Goal: Task Accomplishment & Management: Use online tool/utility

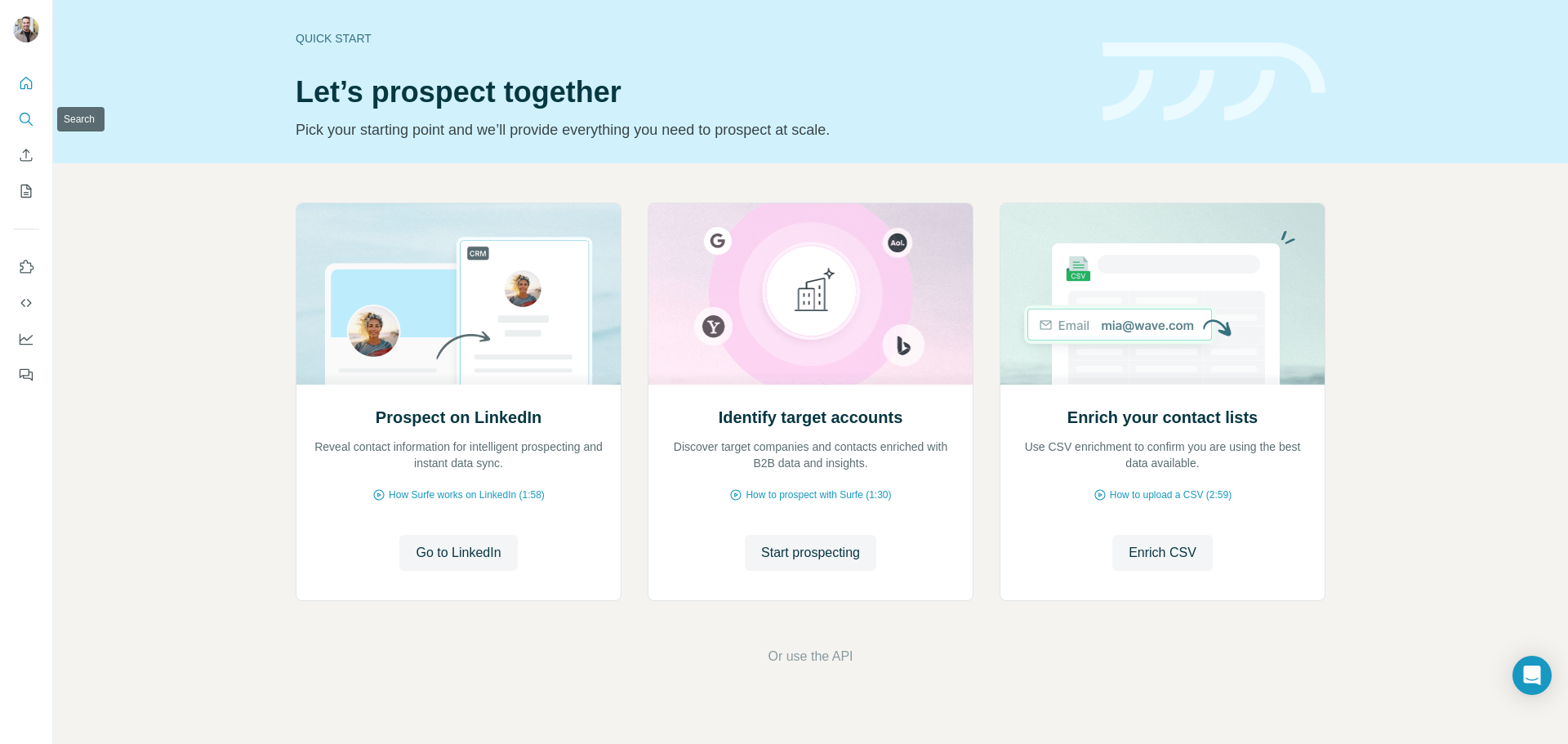
click at [32, 117] on icon "Search" at bounding box center [26, 119] width 16 height 16
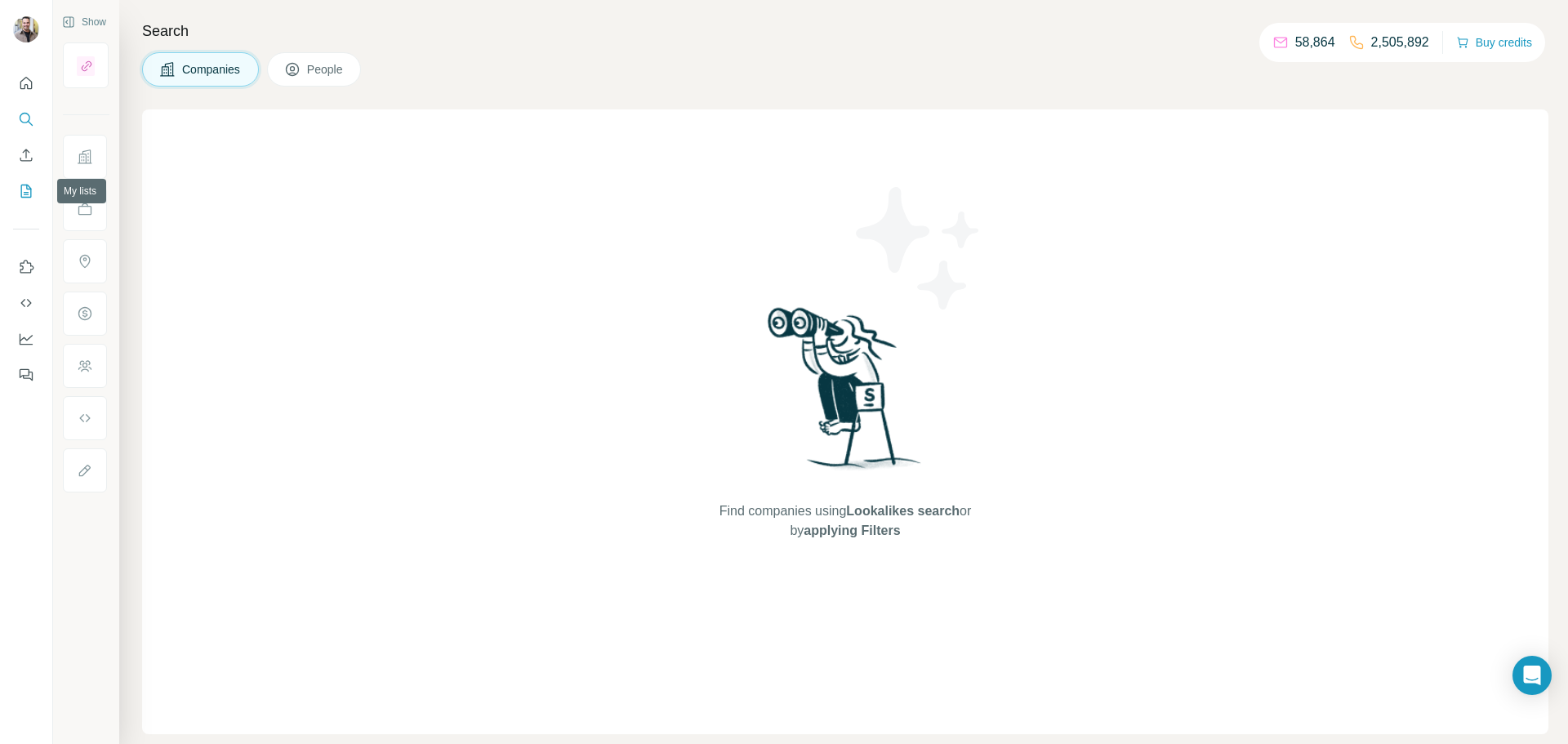
click at [20, 192] on icon "My lists" at bounding box center [26, 191] width 16 height 16
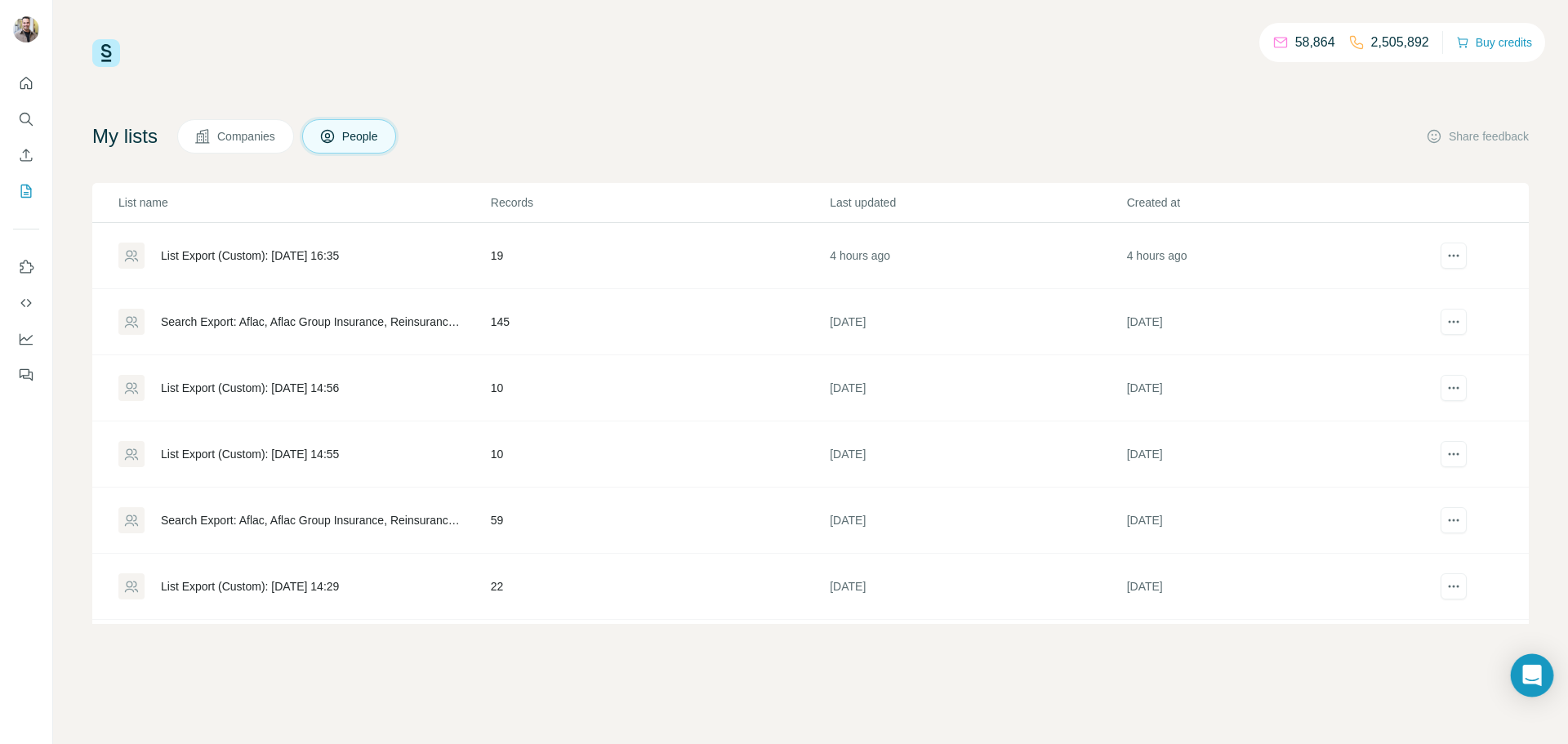
click at [1520, 673] on div "Open Intercom Messenger" at bounding box center [1532, 675] width 43 height 43
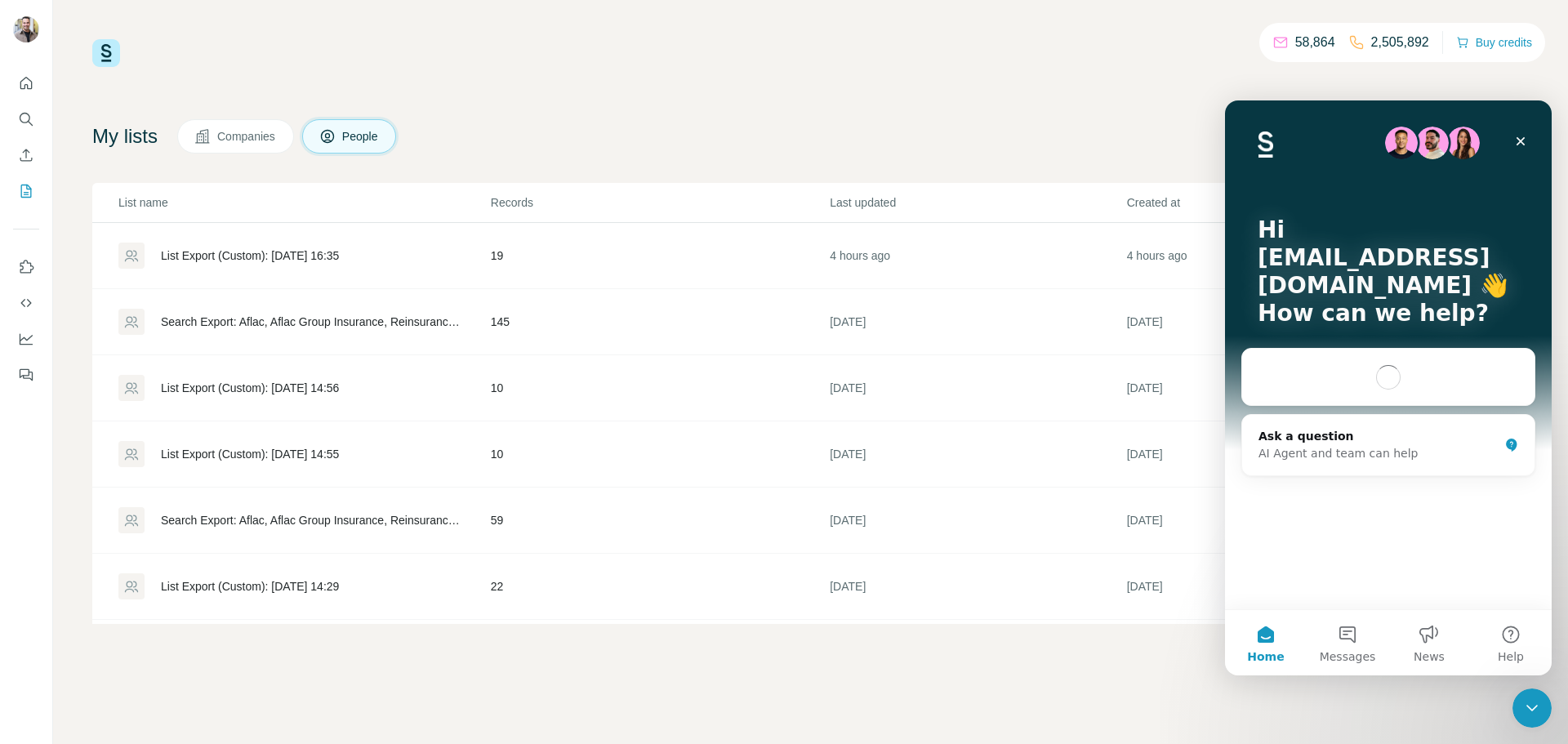
click at [1285, 378] on div "Intercom messenger" at bounding box center [1388, 377] width 292 height 58
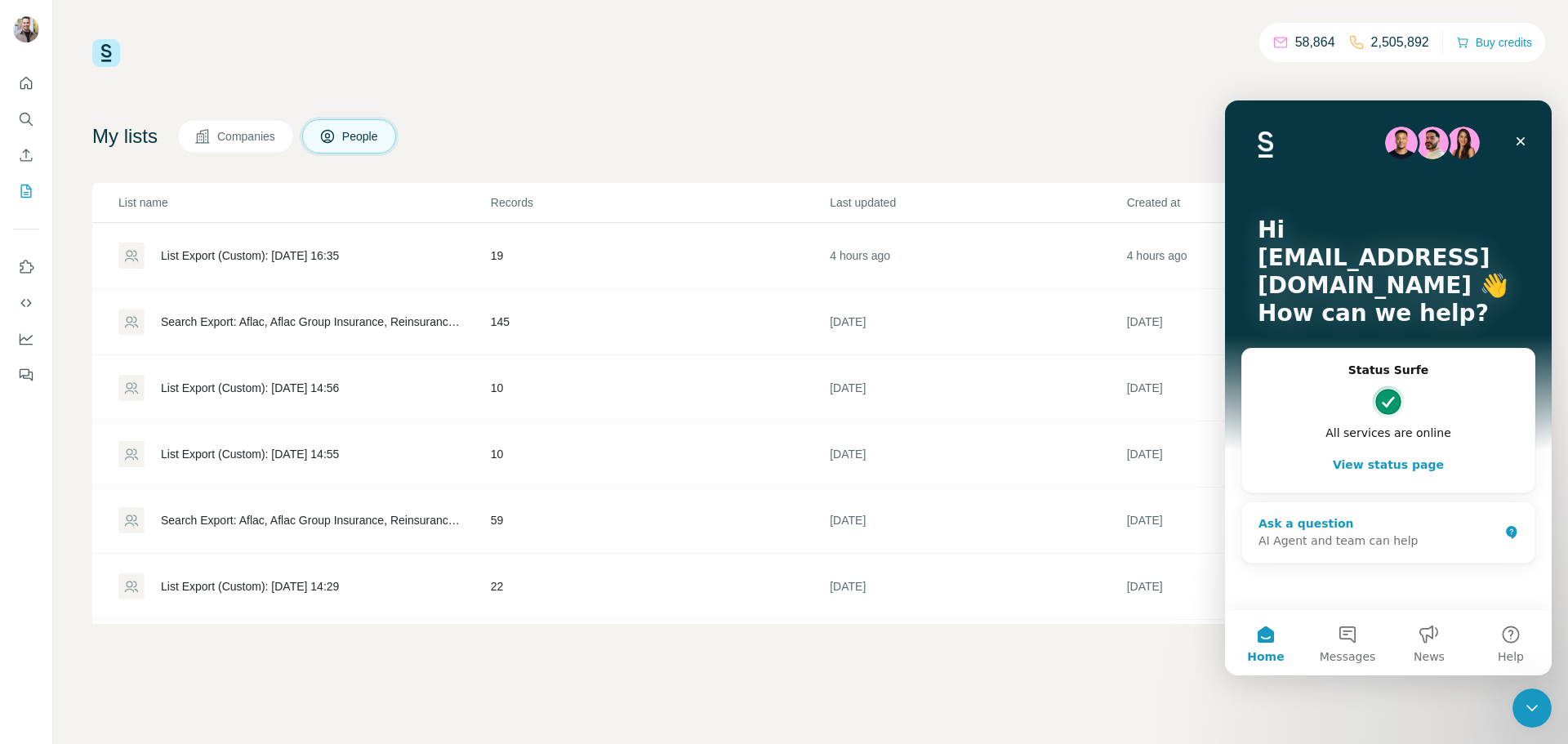
click at [1299, 542] on div "AI Agent and team can help" at bounding box center [1378, 541] width 240 height 17
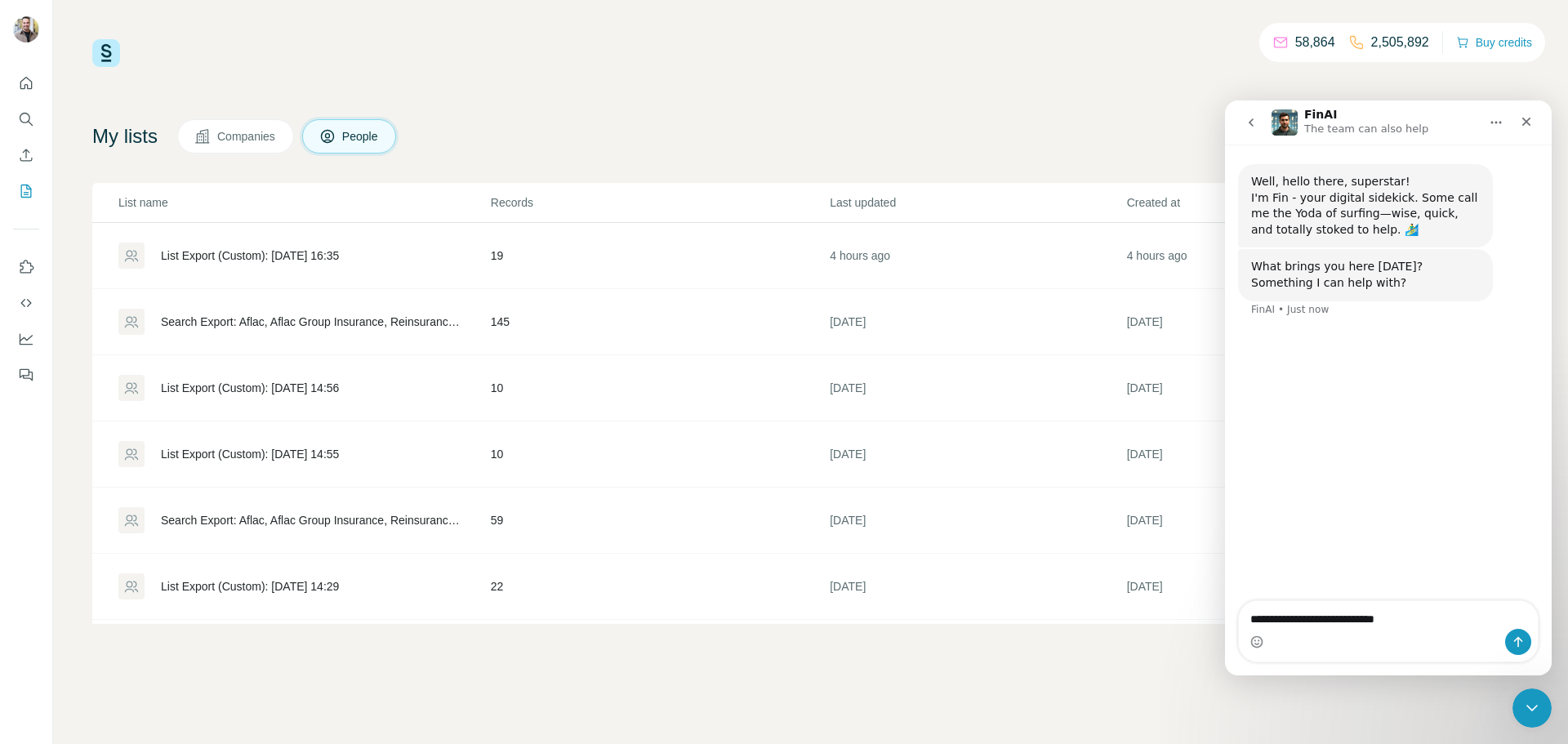
type textarea "**********"
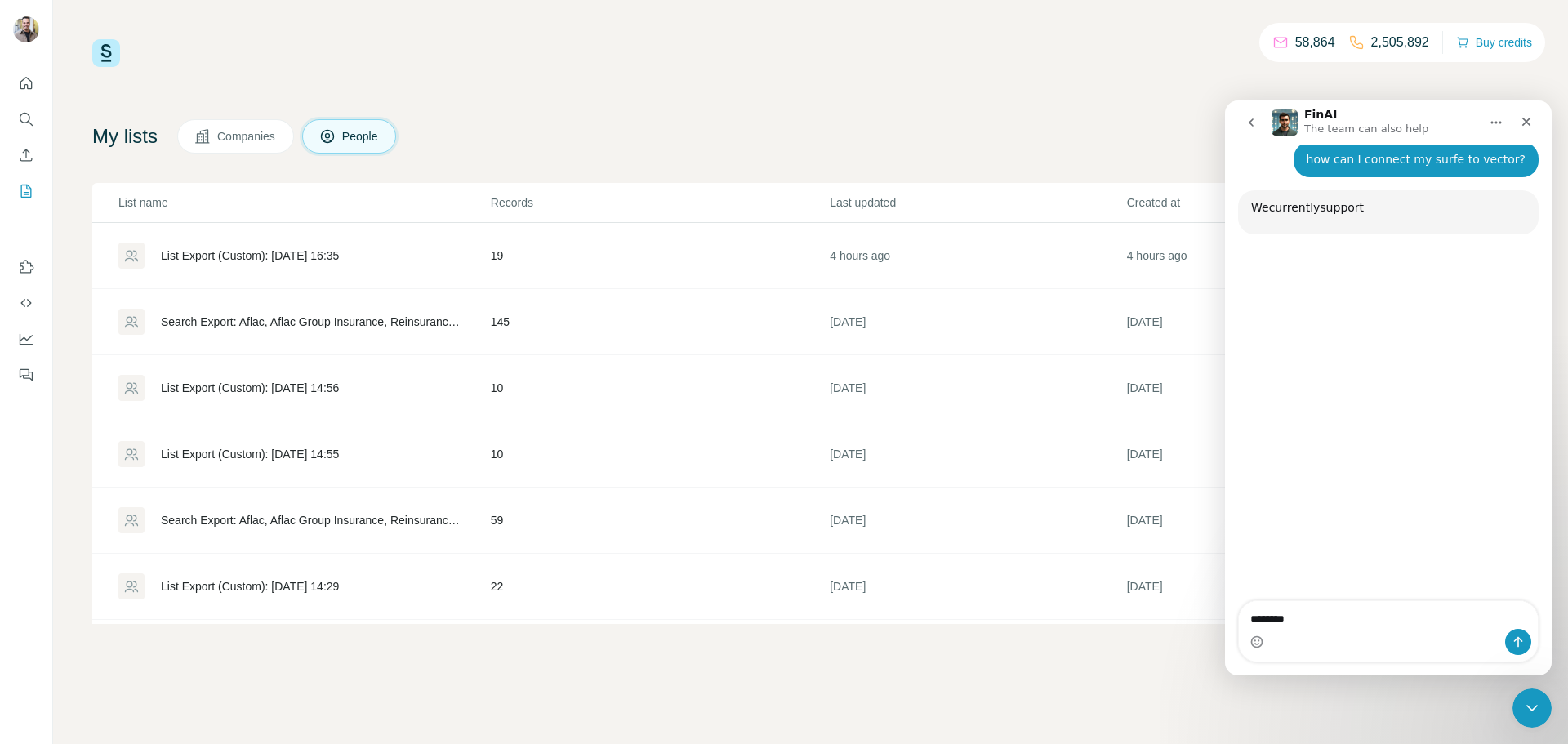
scroll to position [174, 0]
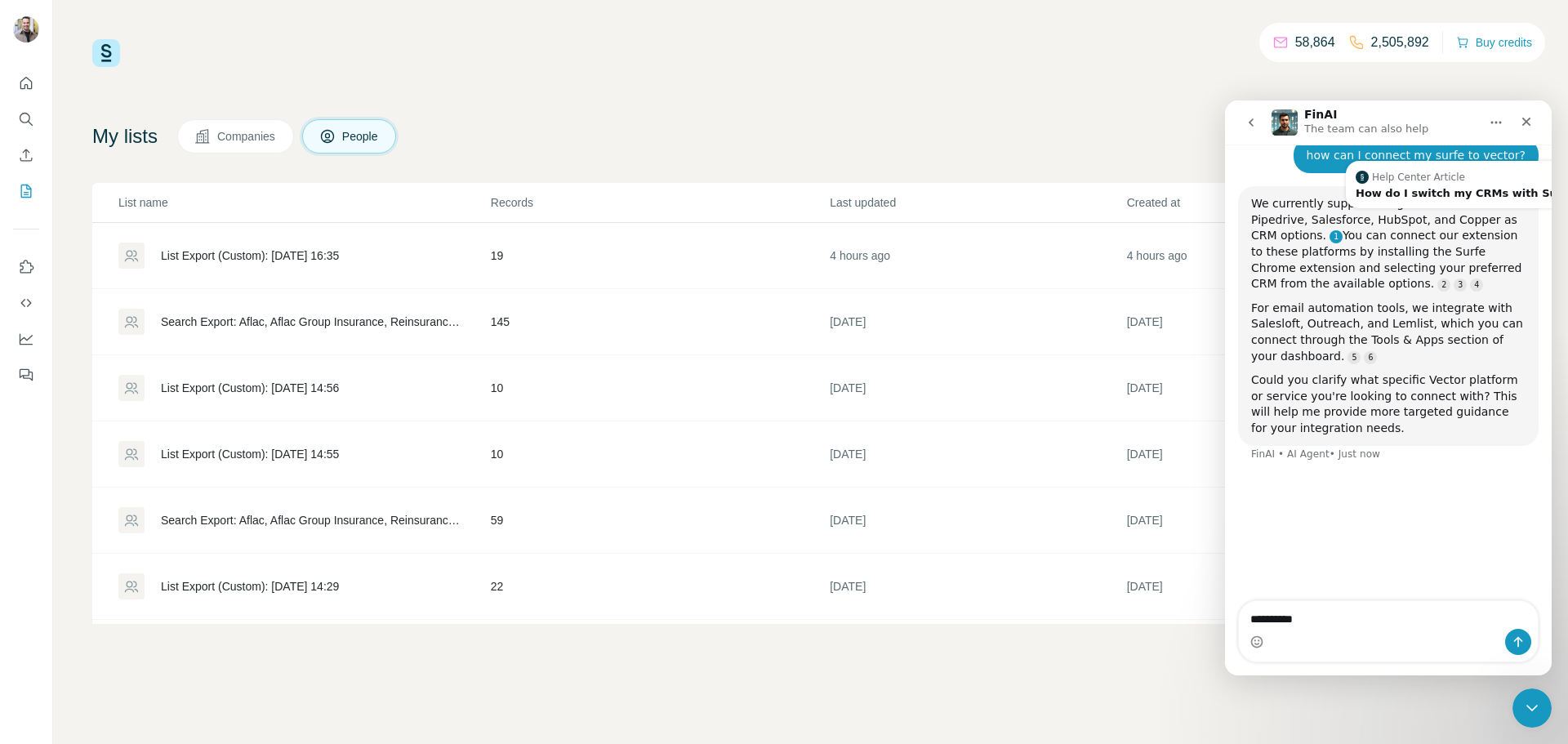
type textarea "*********"
click at [1342, 230] on link "Source reference 10774298:" at bounding box center [1335, 236] width 13 height 13
click at [1384, 188] on div "How do I switch my CRMs with Surfe?" at bounding box center [1468, 193] width 225 height 11
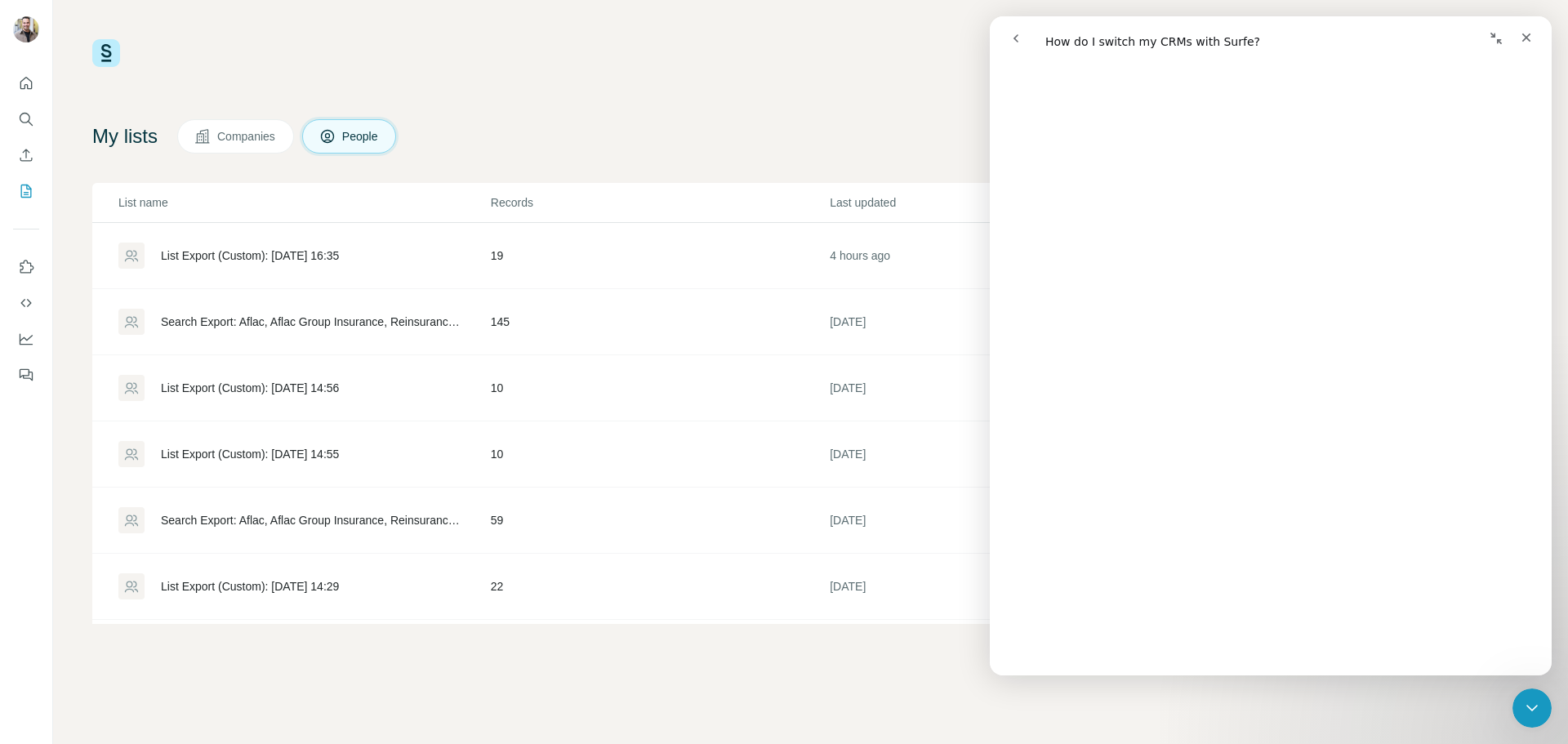
scroll to position [322, 0]
click at [23, 79] on icon "Quick start" at bounding box center [27, 83] width 13 height 13
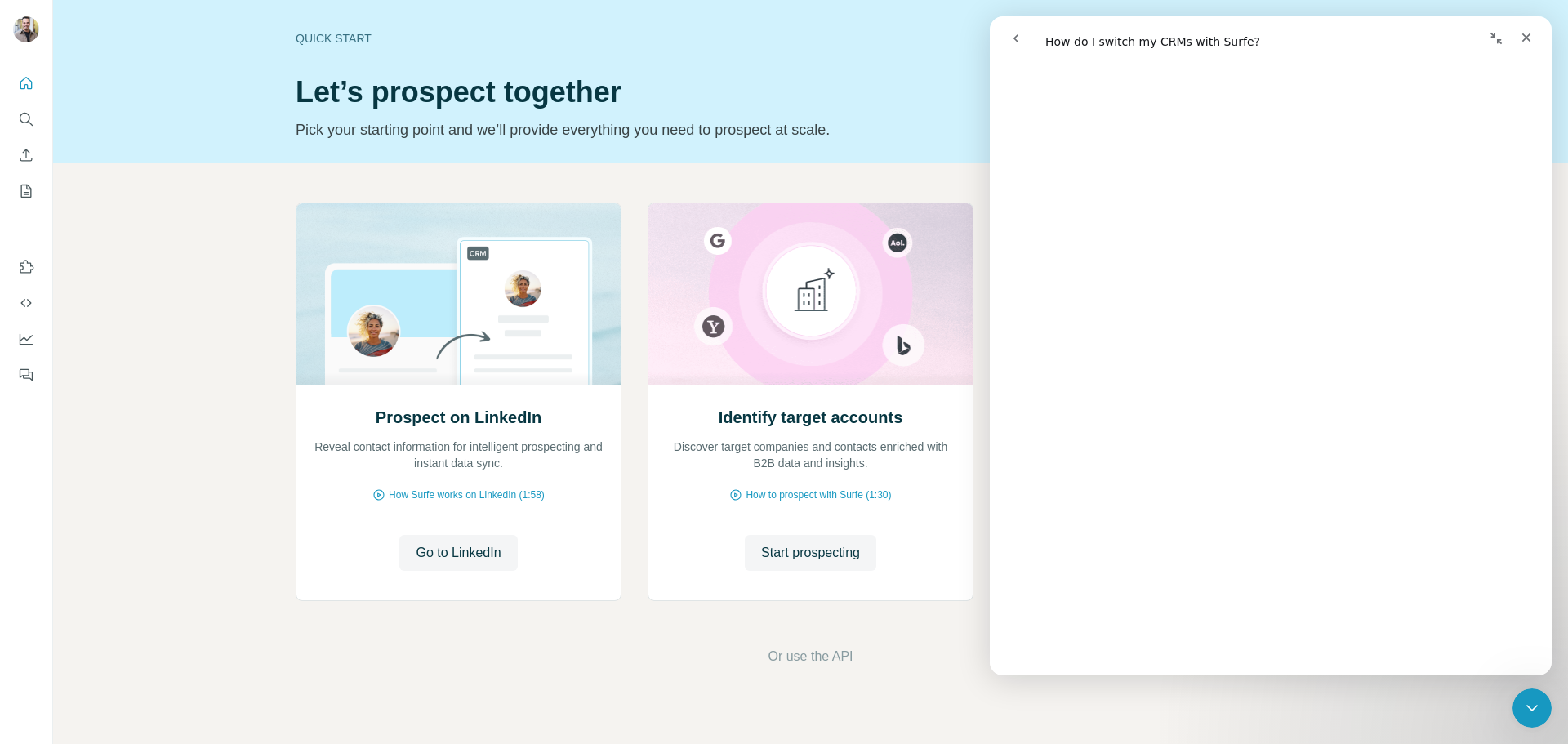
scroll to position [4237, 0]
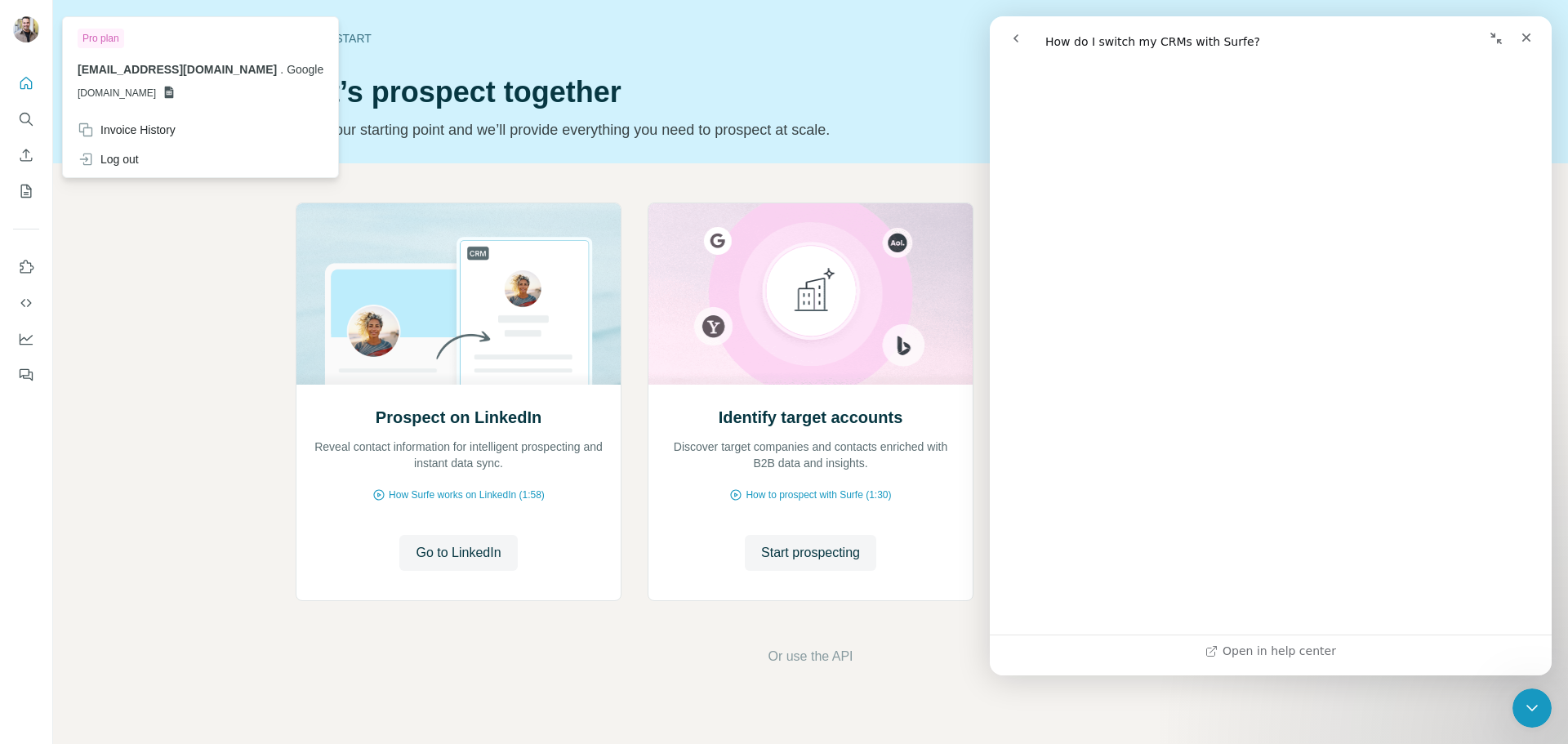
click at [26, 25] on img at bounding box center [26, 29] width 26 height 26
click at [123, 159] on div "Log out" at bounding box center [108, 159] width 61 height 16
click at [1521, 39] on icon "Close" at bounding box center [1526, 38] width 13 height 13
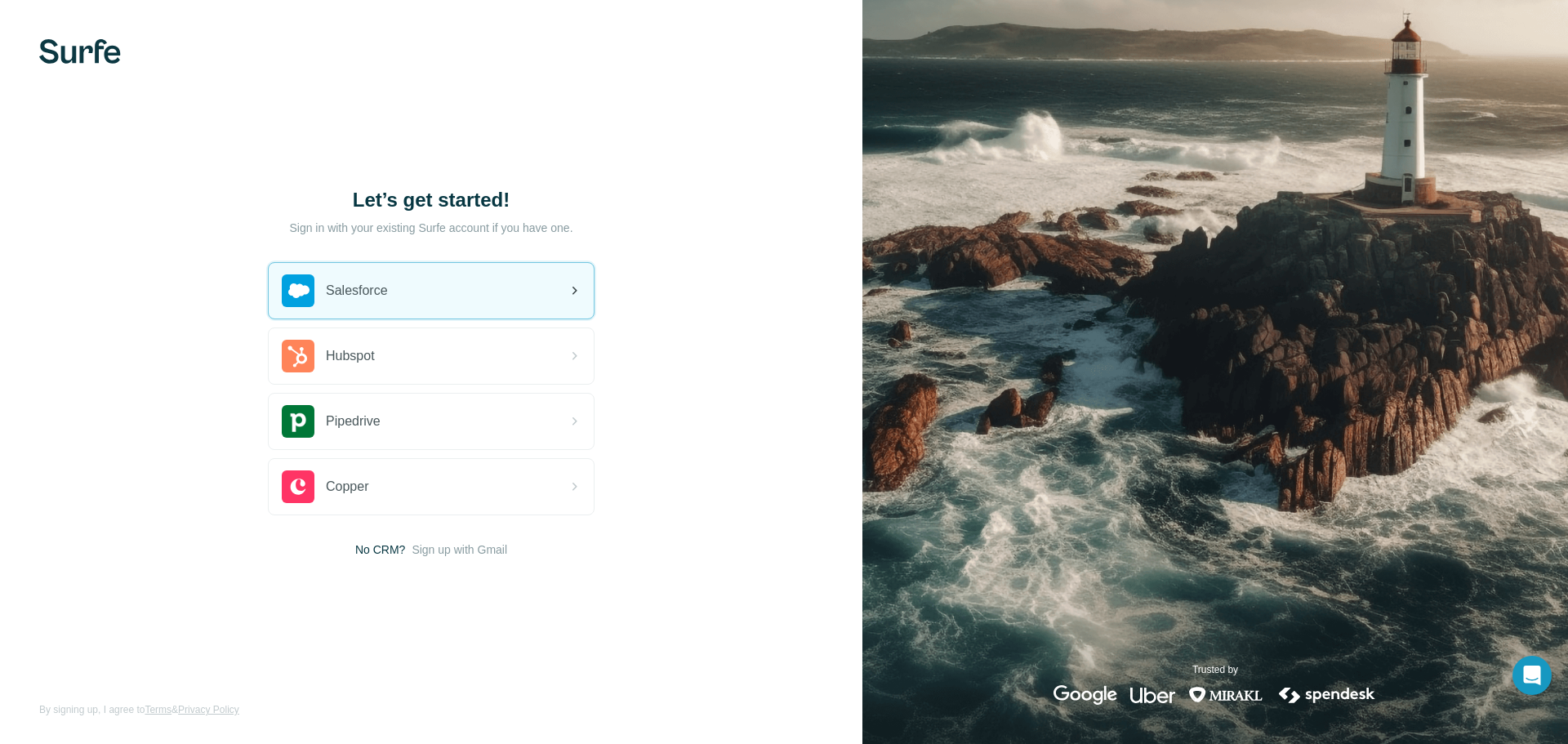
click at [398, 292] on div "Salesforce" at bounding box center [431, 291] width 325 height 56
click at [485, 287] on div "Salesforce" at bounding box center [431, 291] width 325 height 56
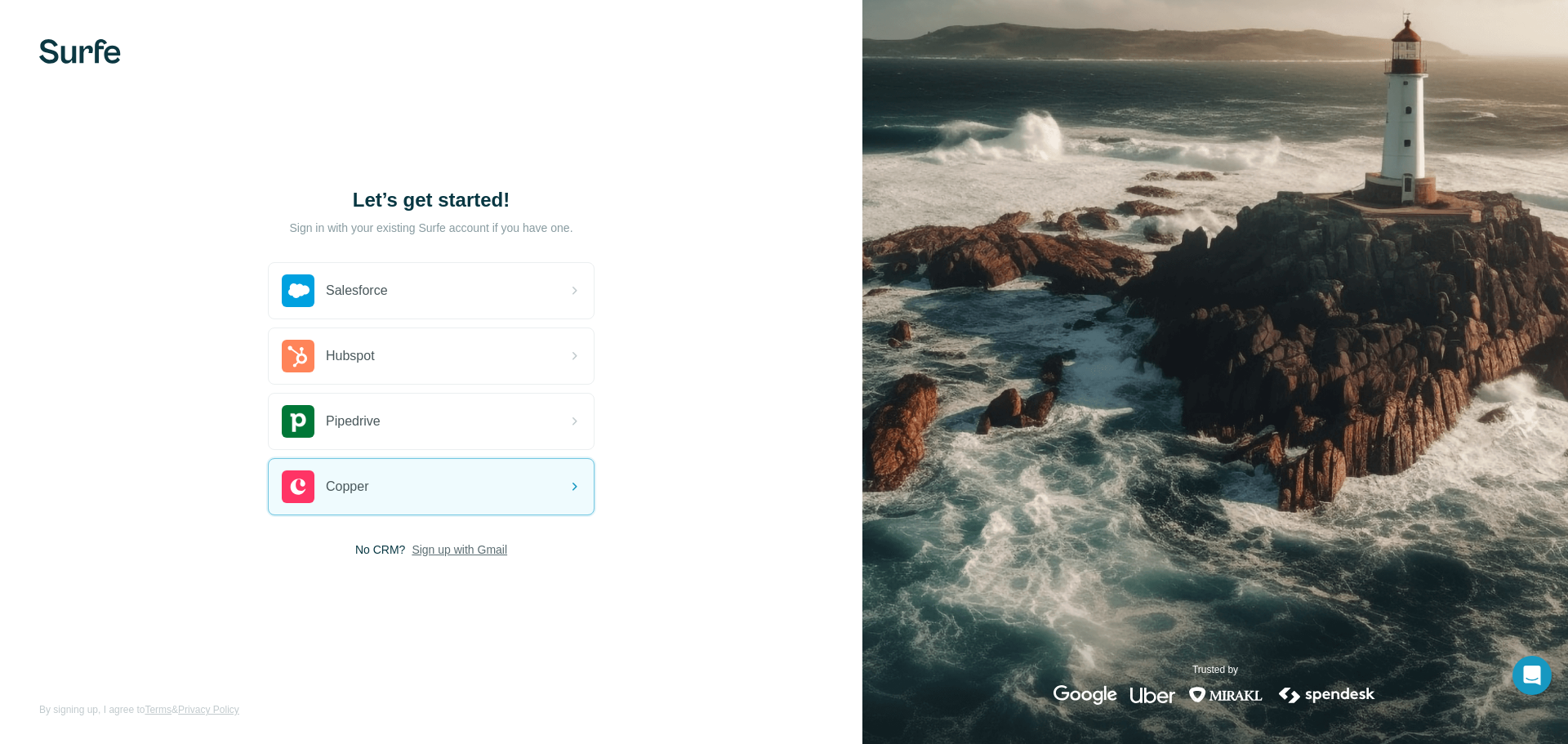
click at [454, 548] on span "Sign up with Gmail" at bounding box center [459, 550] width 96 height 16
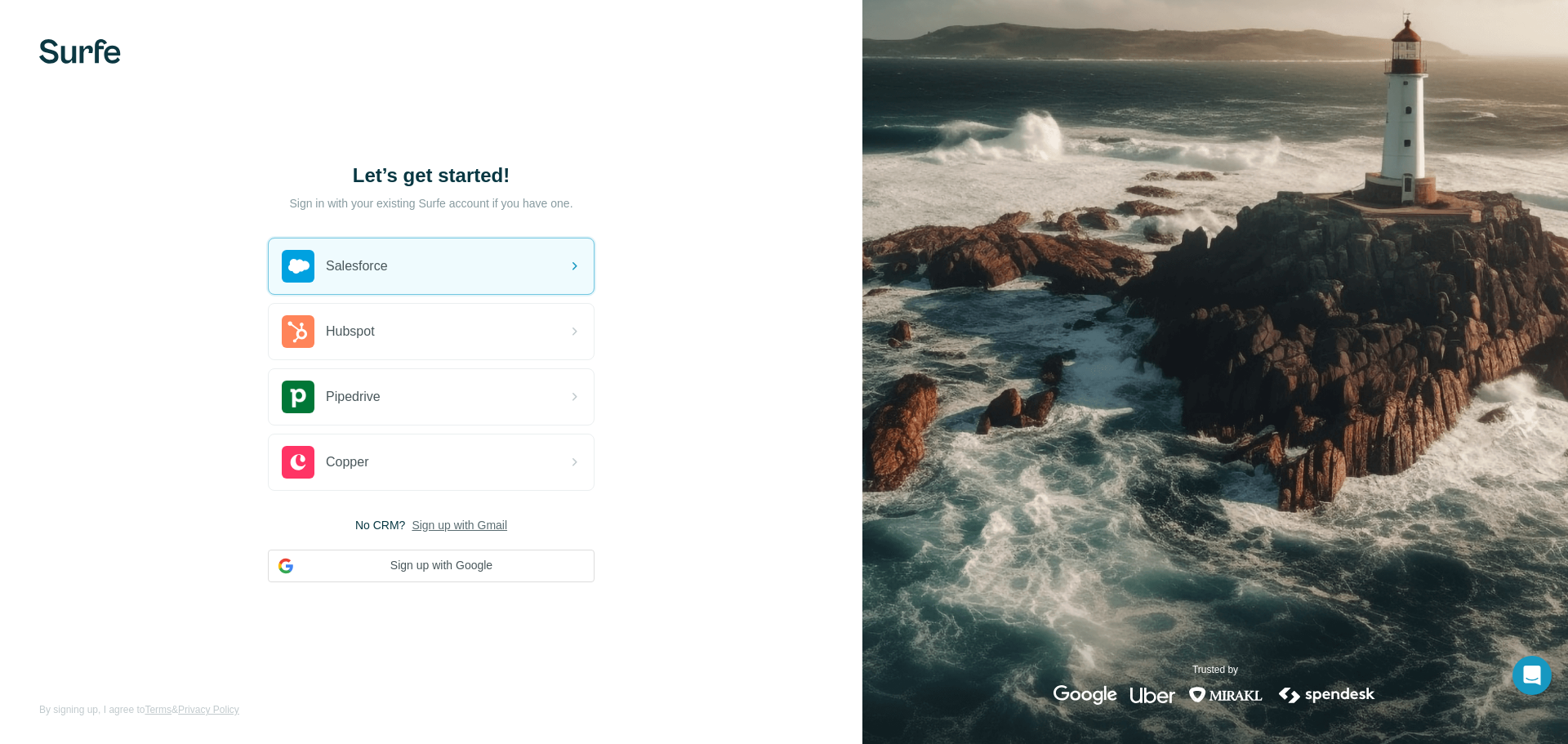
click at [83, 51] on img at bounding box center [80, 51] width 81 height 24
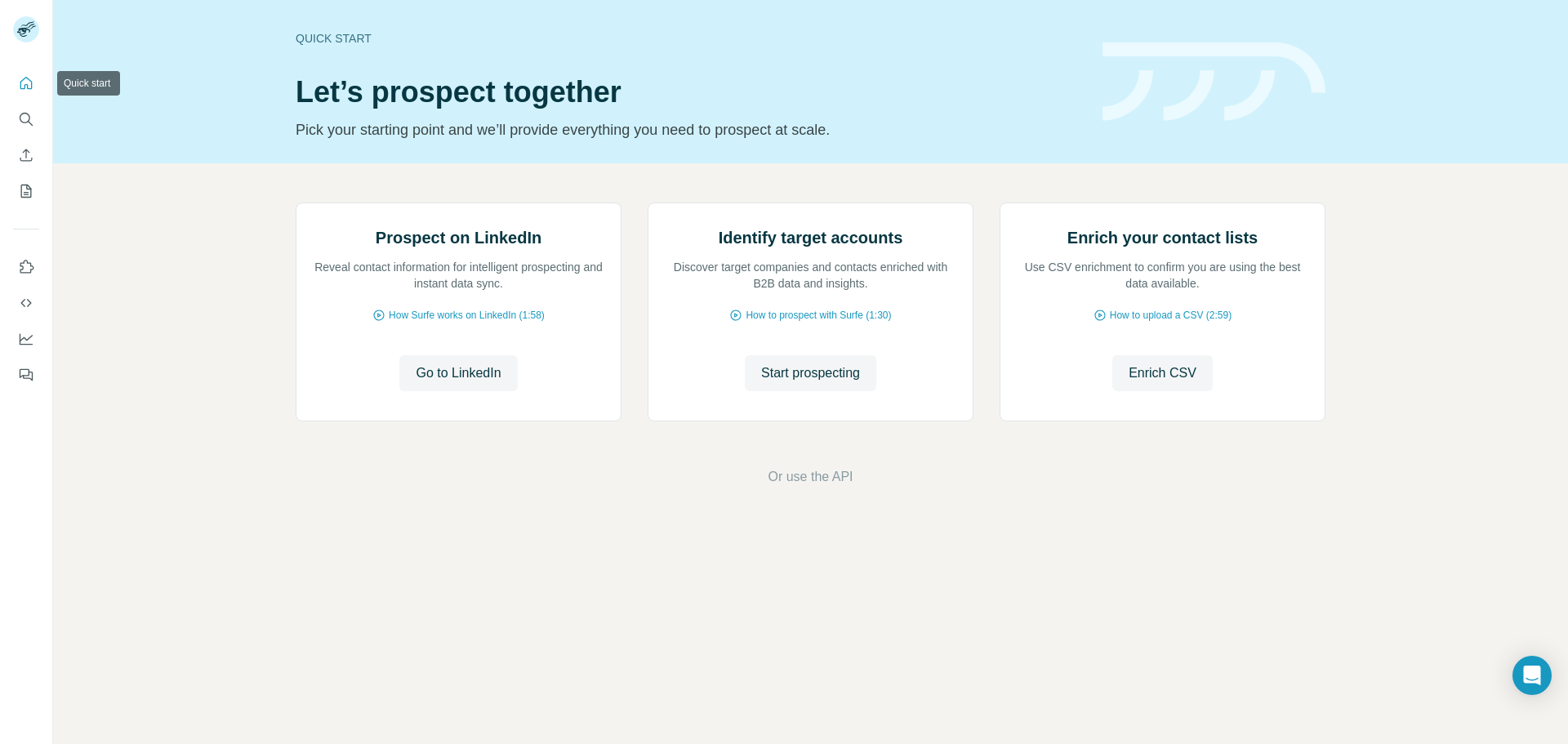
click at [27, 88] on icon "Quick start" at bounding box center [27, 83] width 13 height 13
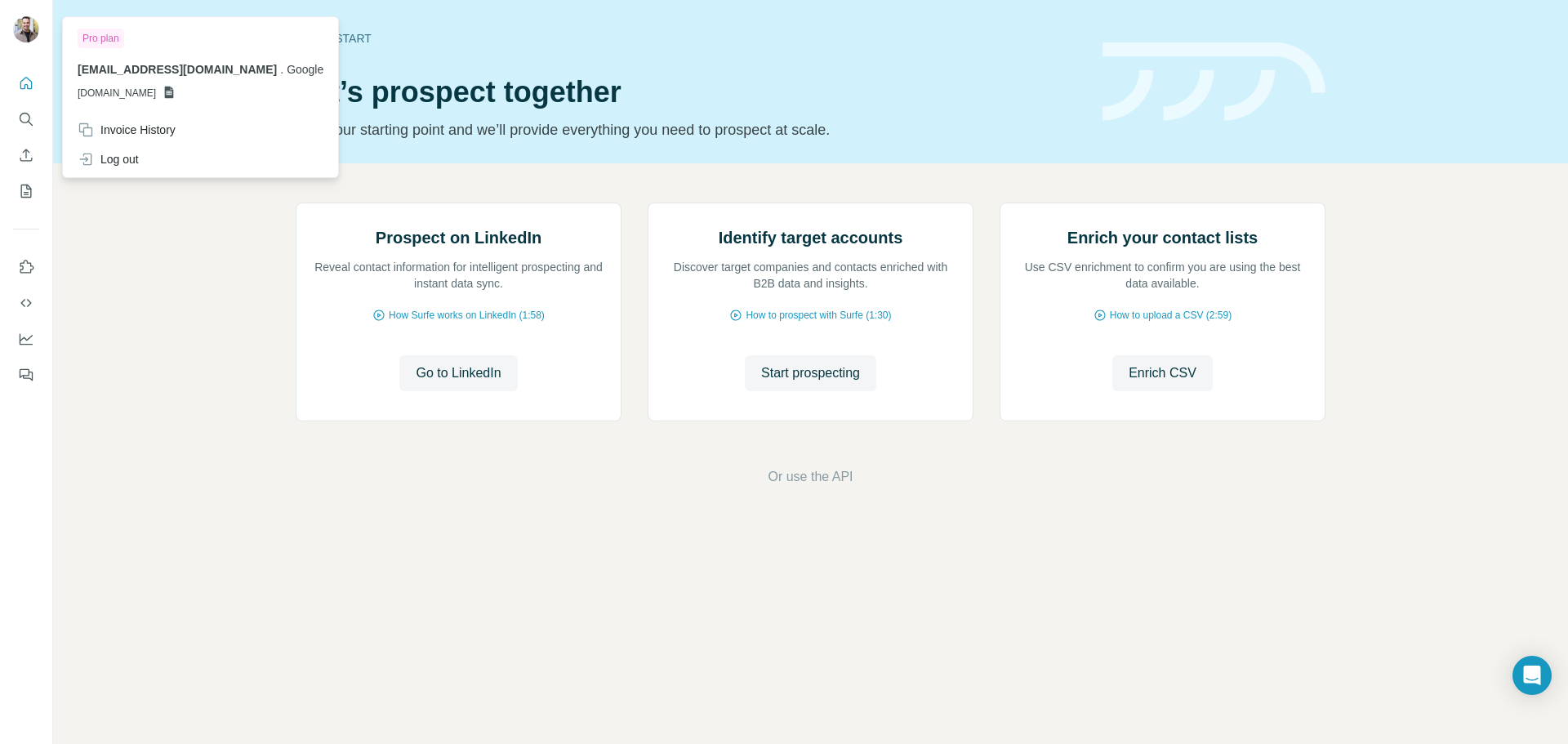
click at [21, 34] on img at bounding box center [26, 29] width 26 height 26
